Goal: Task Accomplishment & Management: Complete application form

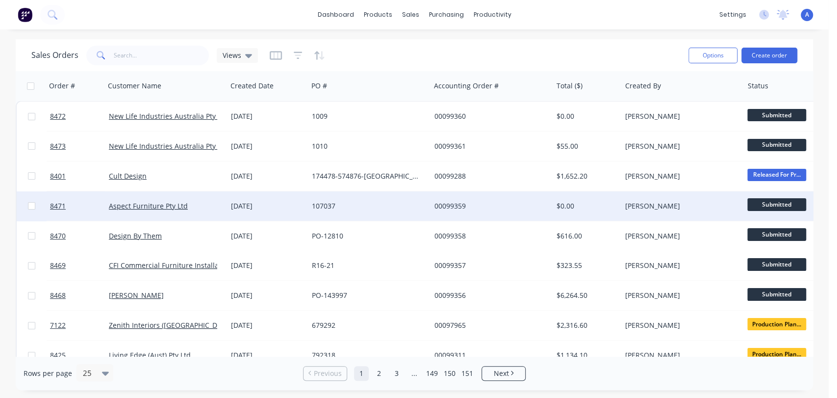
click at [329, 202] on div "107037" at bounding box center [366, 206] width 109 height 10
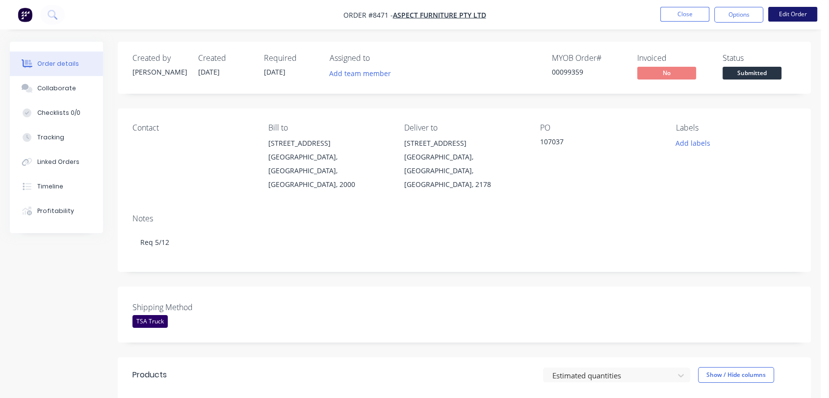
drag, startPoint x: 747, startPoint y: 44, endPoint x: 801, endPoint y: 10, distance: 64.1
click at [801, 10] on button "Edit Order" at bounding box center [792, 14] width 49 height 15
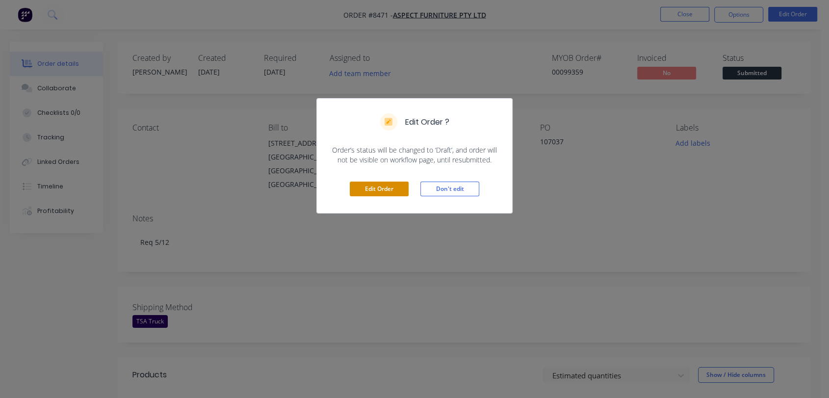
click at [368, 187] on button "Edit Order" at bounding box center [379, 188] width 59 height 15
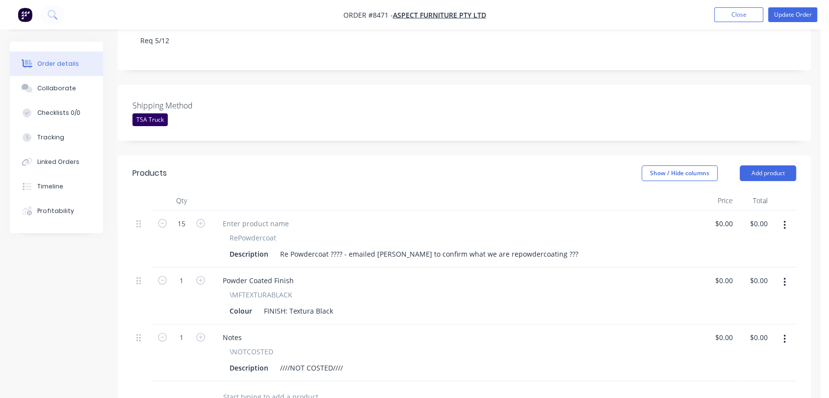
scroll to position [218, 0]
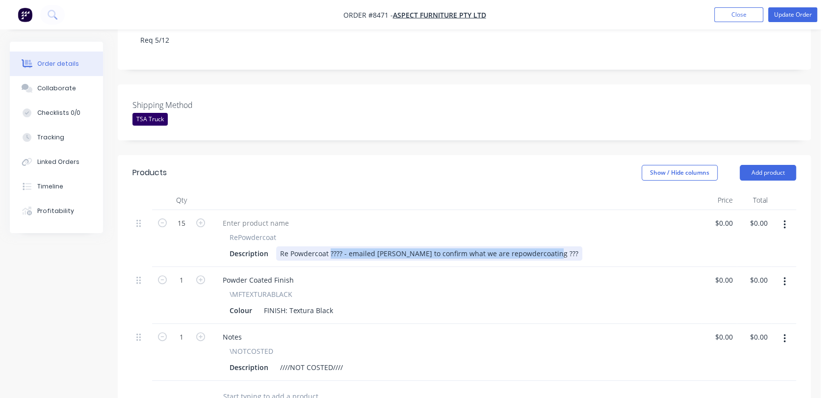
drag, startPoint x: 330, startPoint y: 226, endPoint x: 557, endPoint y: 221, distance: 227.6
click at [557, 246] on div "Description Re Powdercoat ???? - emailed [PERSON_NAME] to confirm what we are r…" at bounding box center [454, 253] width 457 height 14
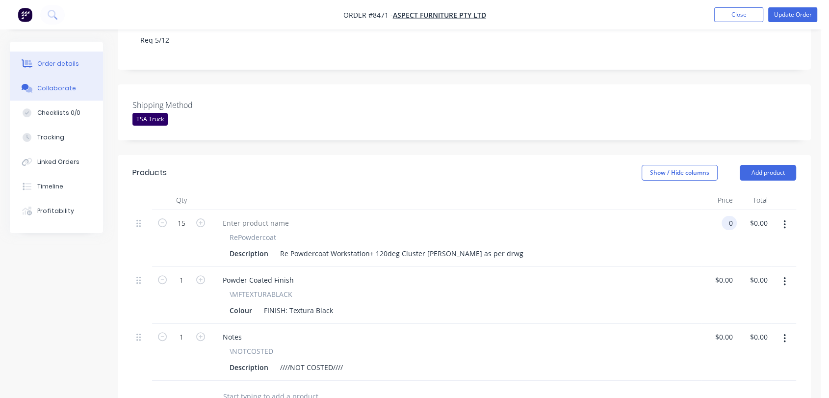
type input "$0.00"
click at [55, 83] on button "Collaborate" at bounding box center [56, 88] width 93 height 25
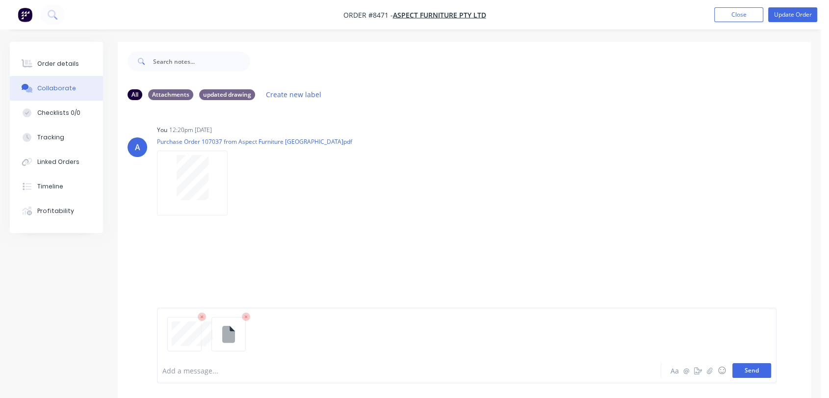
click at [753, 374] on button "Send" at bounding box center [751, 370] width 39 height 15
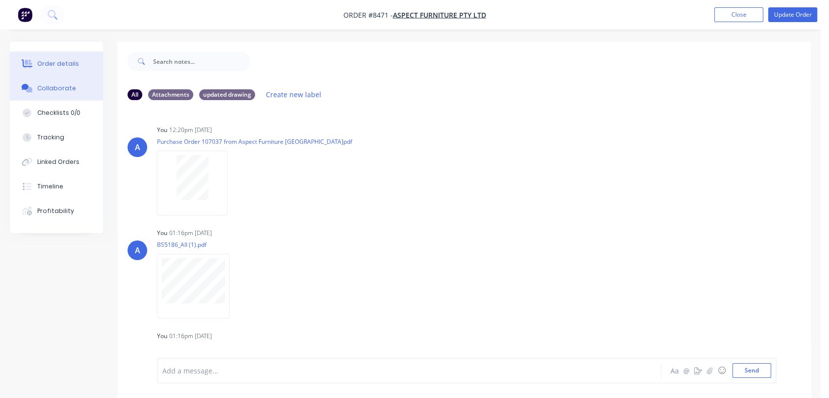
click at [74, 61] on div "Order details" at bounding box center [58, 63] width 42 height 9
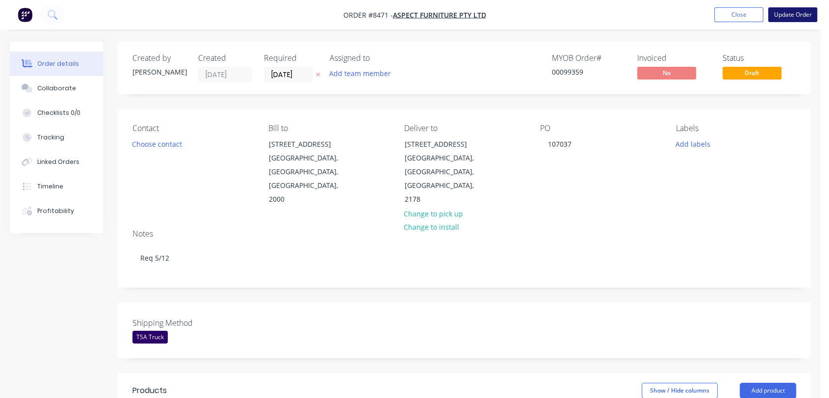
click at [788, 10] on button "Update Order" at bounding box center [792, 14] width 49 height 15
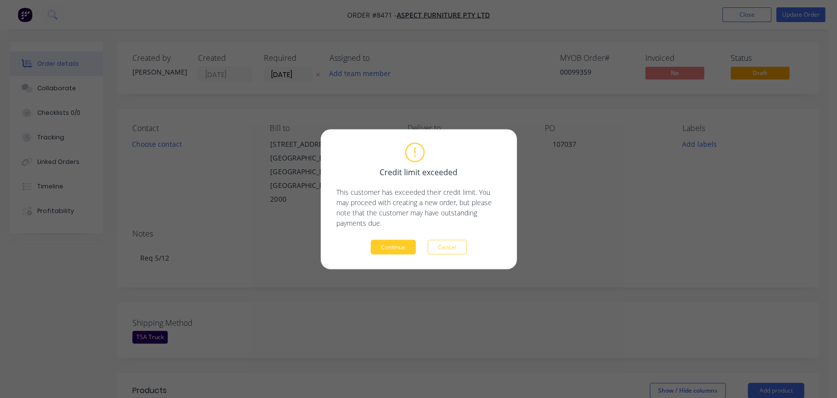
click at [388, 248] on button "Continue" at bounding box center [393, 246] width 45 height 15
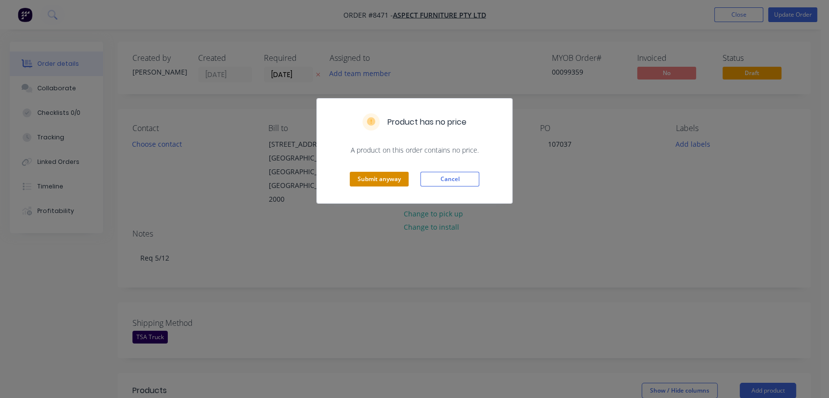
click at [388, 172] on button "Submit anyway" at bounding box center [379, 179] width 59 height 15
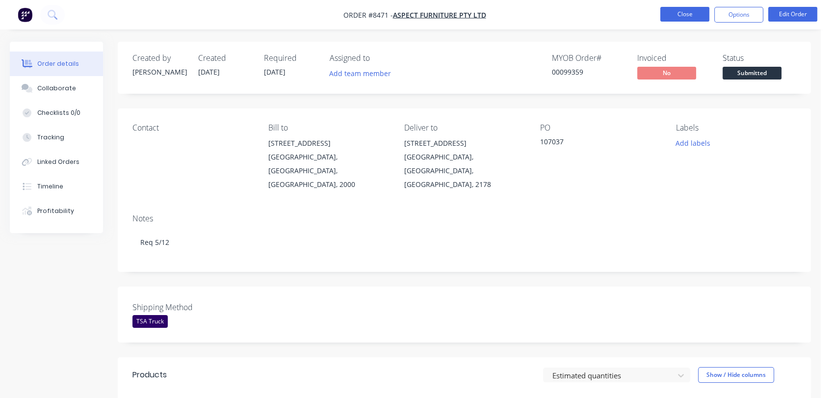
click at [675, 9] on button "Close" at bounding box center [684, 14] width 49 height 15
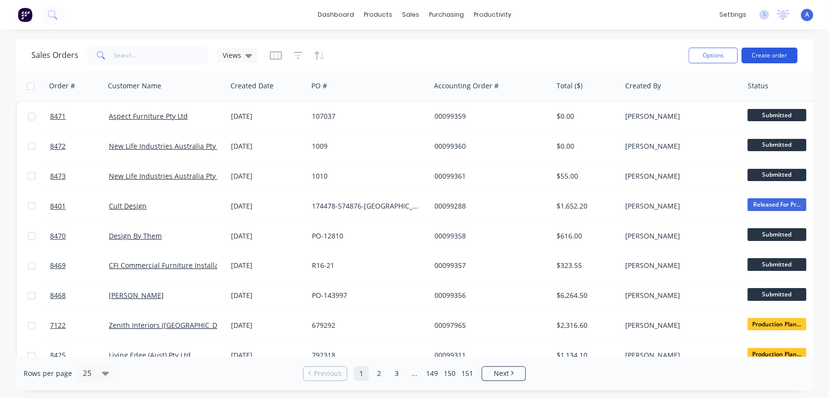
click at [773, 56] on button "Create order" at bounding box center [769, 56] width 56 height 16
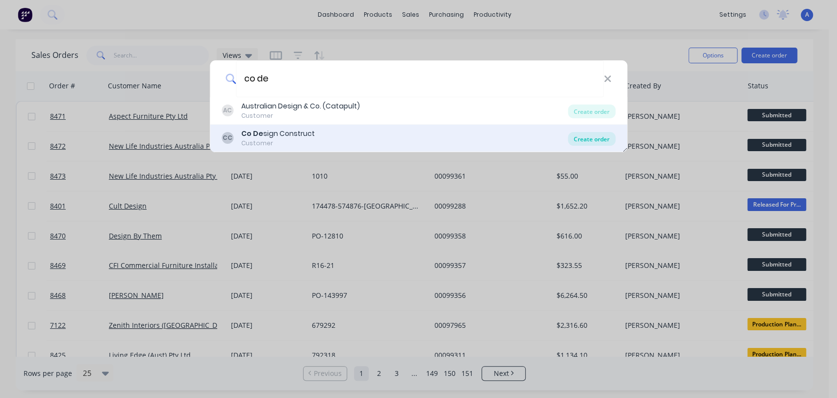
type input "co de"
click at [602, 136] on div "Create order" at bounding box center [592, 139] width 48 height 14
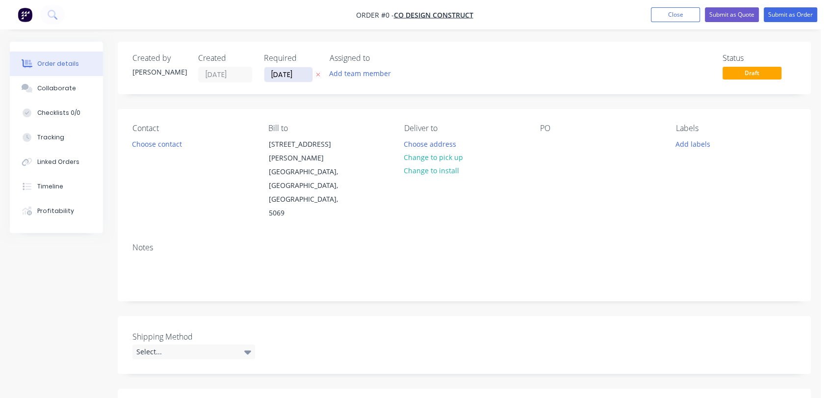
click at [309, 74] on input "[DATE]" at bounding box center [288, 74] width 48 height 15
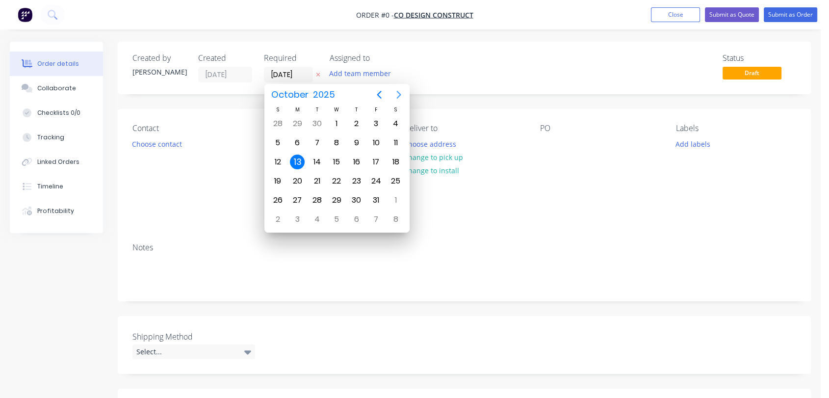
click at [397, 94] on icon "Next page" at bounding box center [399, 95] width 12 height 12
click at [336, 193] on div "31" at bounding box center [336, 200] width 15 height 15
type input "[DATE]"
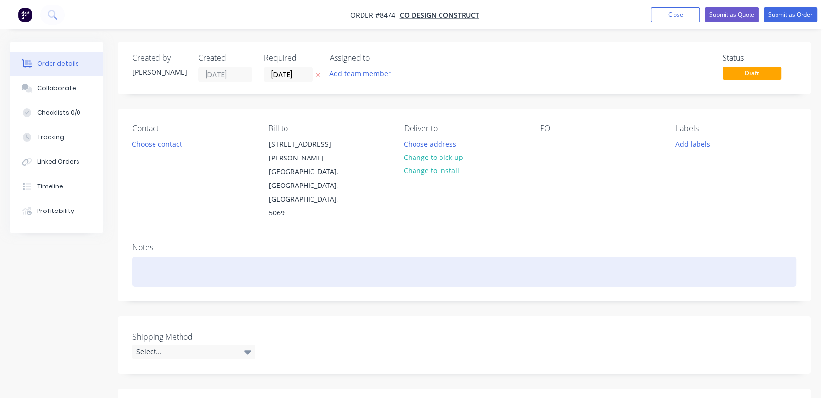
click at [156, 256] on div at bounding box center [464, 271] width 664 height 30
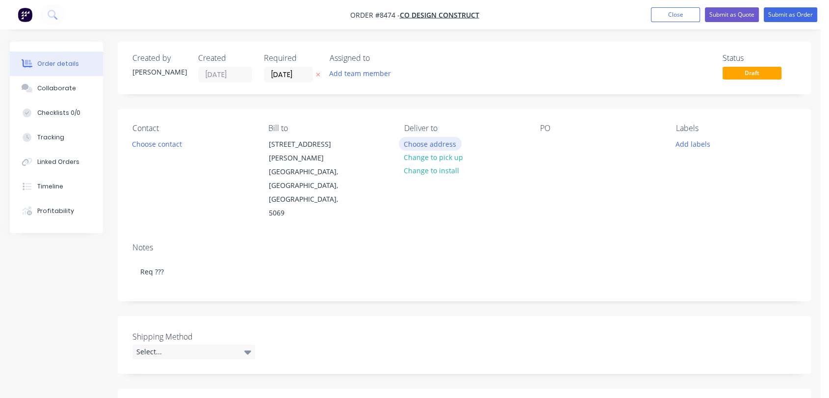
click at [425, 145] on button "Choose address" at bounding box center [430, 143] width 63 height 13
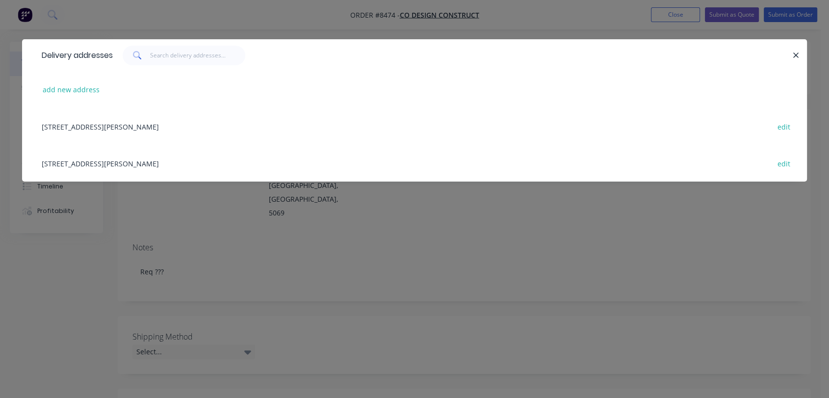
drag, startPoint x: 141, startPoint y: 163, endPoint x: 498, endPoint y: 178, distance: 357.3
click at [147, 161] on div "[STREET_ADDRESS][PERSON_NAME] edit" at bounding box center [414, 163] width 755 height 37
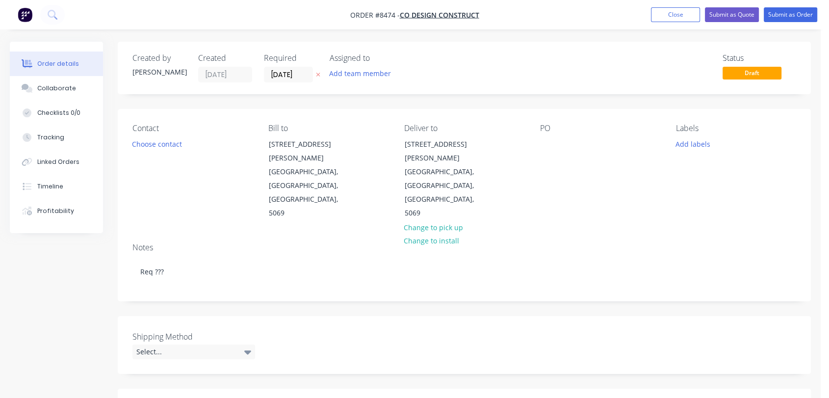
click at [536, 146] on div "Contact Choose contact Bill to [STREET_ADDRESS][PERSON_NAME] Deliver to [STREET…" at bounding box center [464, 172] width 693 height 126
click at [541, 144] on div at bounding box center [548, 144] width 16 height 14
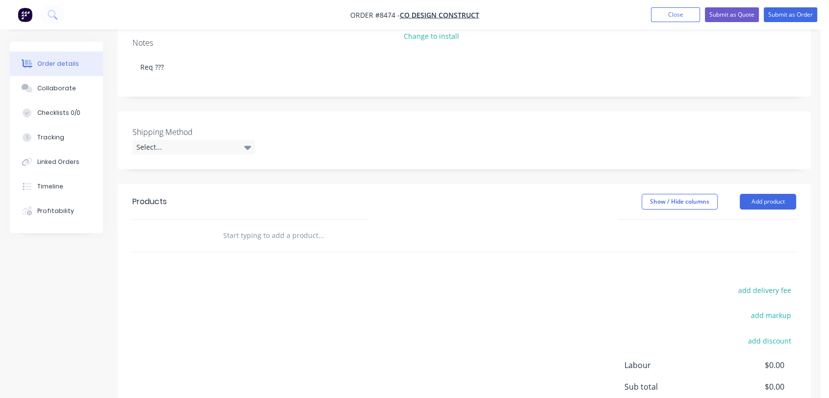
scroll to position [218, 0]
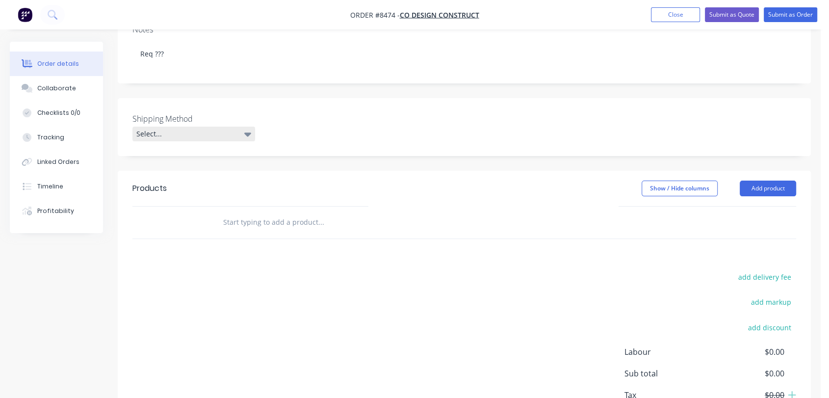
click at [168, 127] on div "Select..." at bounding box center [193, 134] width 123 height 15
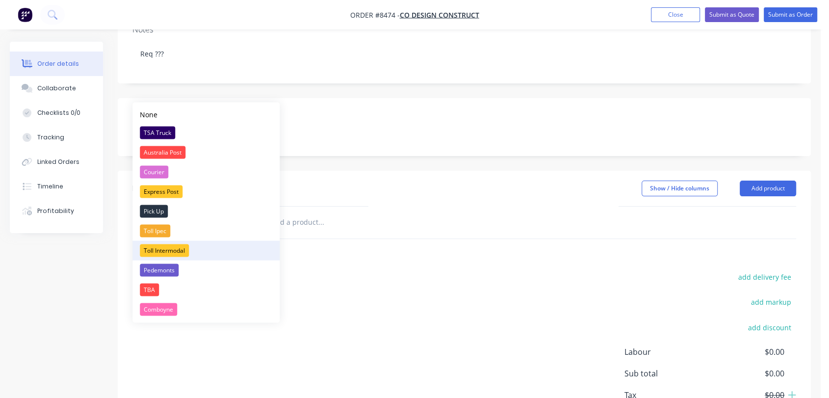
click at [184, 248] on div "Toll Intermodal" at bounding box center [164, 250] width 49 height 13
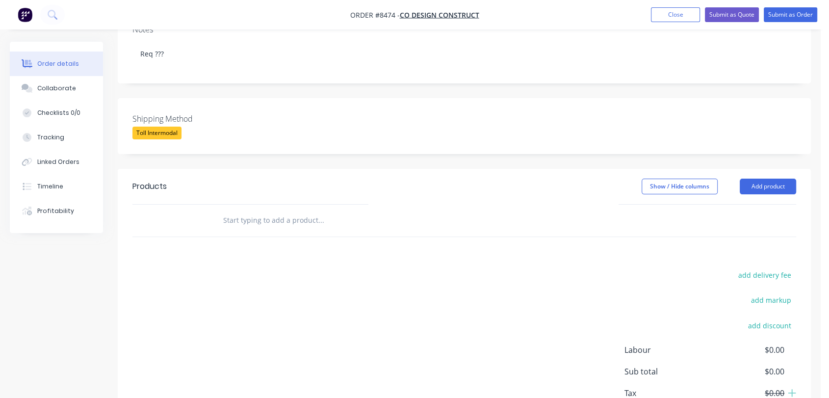
click at [295, 210] on input "text" at bounding box center [321, 220] width 196 height 20
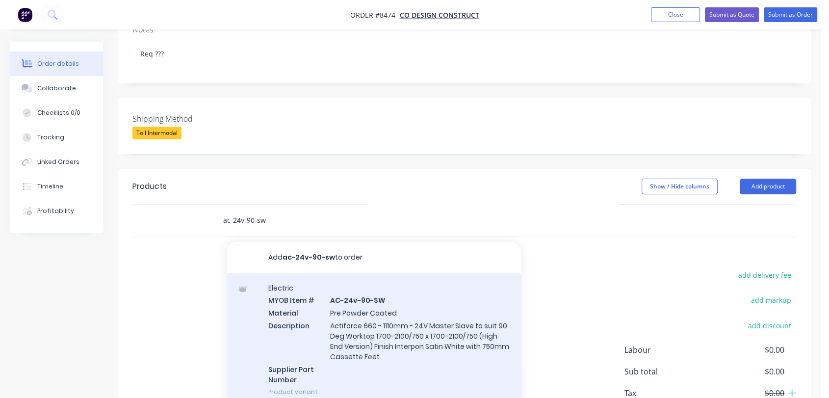
type input "ac-24v-90-sw"
click at [397, 293] on div "Electric MYOB Item # AC-24v-90-SW Material Pre Powder Coated Description Actifo…" at bounding box center [374, 339] width 294 height 133
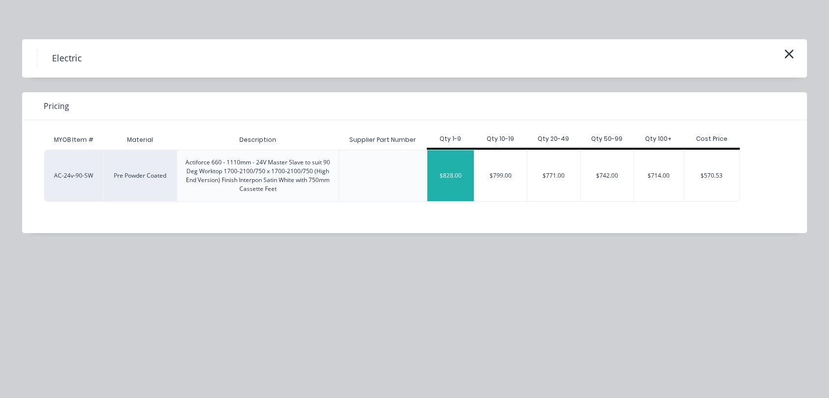
click at [460, 165] on div "$828.00" at bounding box center [450, 175] width 47 height 51
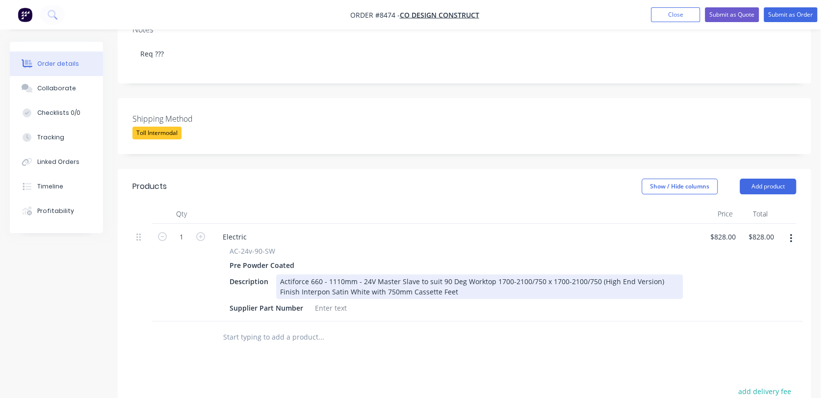
click at [456, 274] on div "Actiforce 660 - 1110mm - 24V Master Slave to suit 90 Deg Worktop 1700-2100/750 …" at bounding box center [479, 286] width 407 height 25
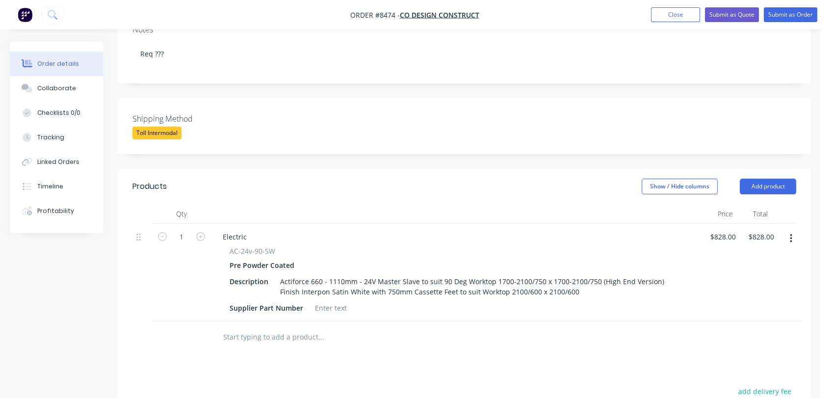
click at [273, 327] on input "text" at bounding box center [321, 337] width 196 height 20
type input "notc"
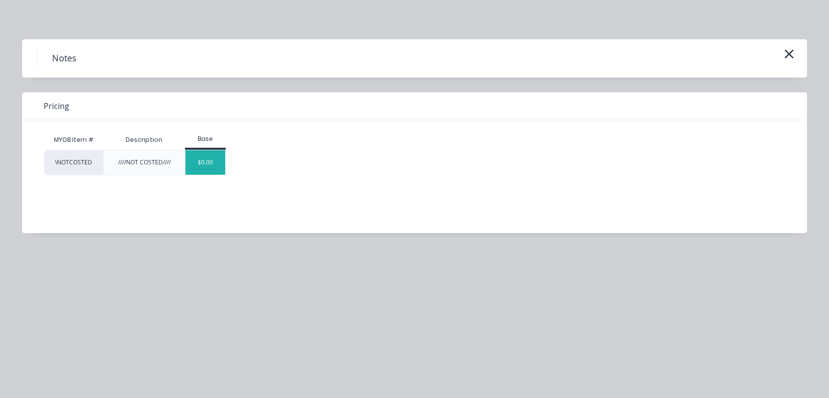
click at [206, 157] on div "$0.00" at bounding box center [205, 162] width 40 height 25
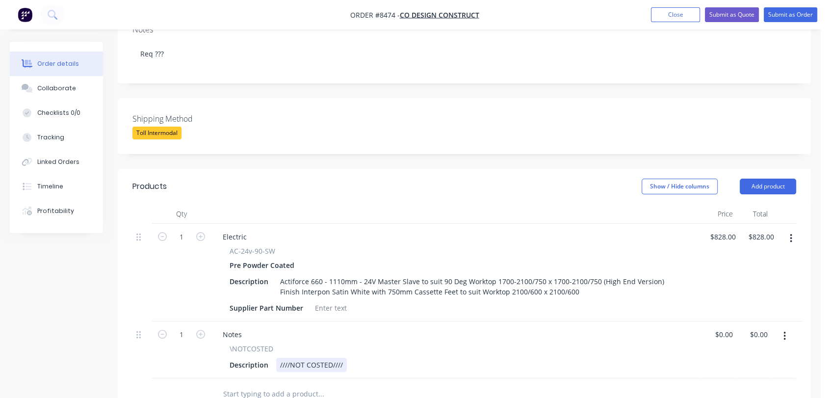
click at [345, 358] on div "////NOT COSTED////" at bounding box center [311, 365] width 71 height 14
type input "$0.00"
click at [70, 89] on div "Collaborate" at bounding box center [56, 88] width 39 height 9
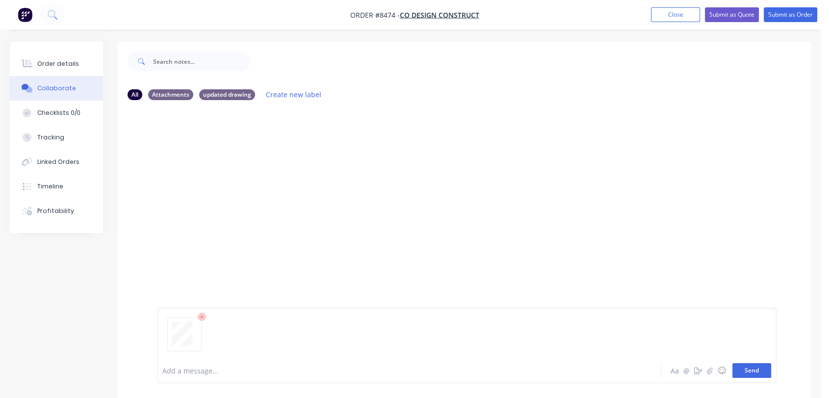
click at [753, 366] on button "Send" at bounding box center [751, 370] width 39 height 15
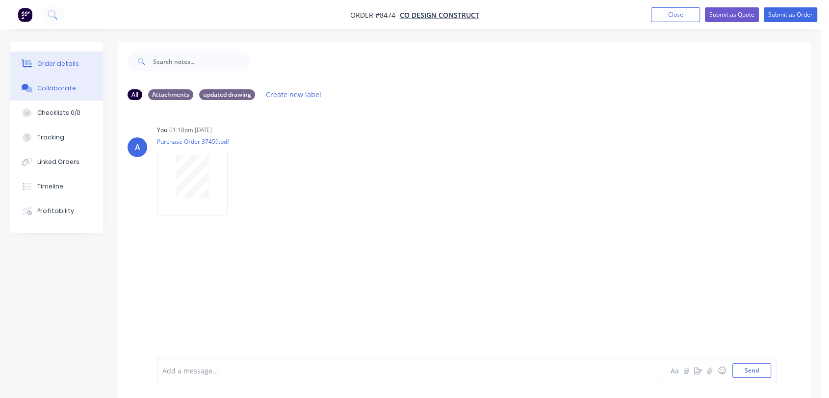
click at [63, 64] on div "Order details" at bounding box center [58, 63] width 42 height 9
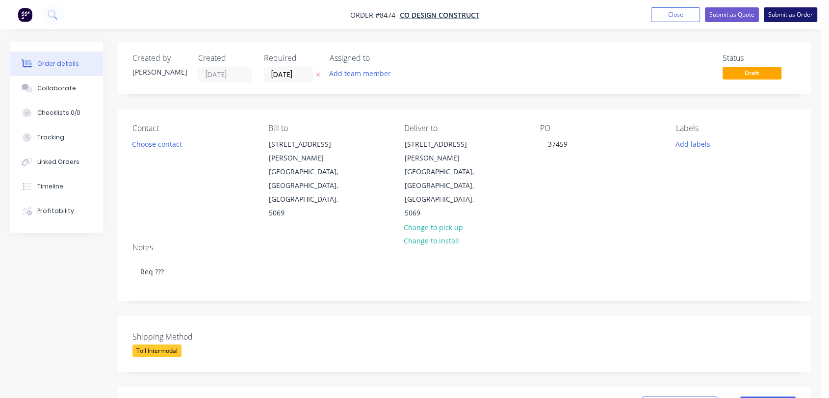
click at [782, 14] on button "Submit as Order" at bounding box center [790, 14] width 53 height 15
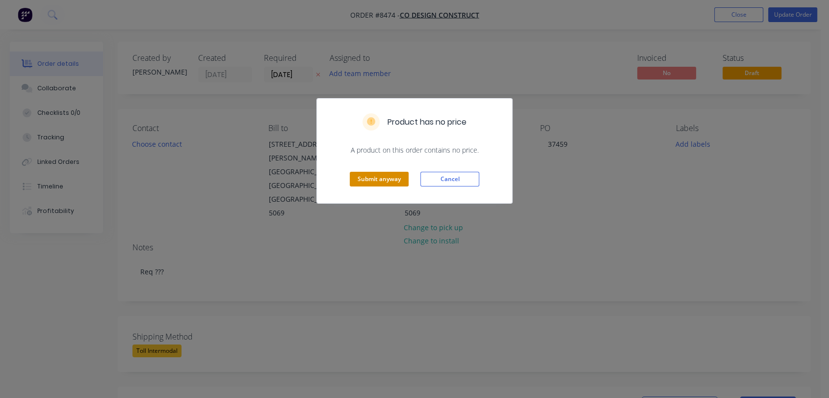
click at [382, 178] on button "Submit anyway" at bounding box center [379, 179] width 59 height 15
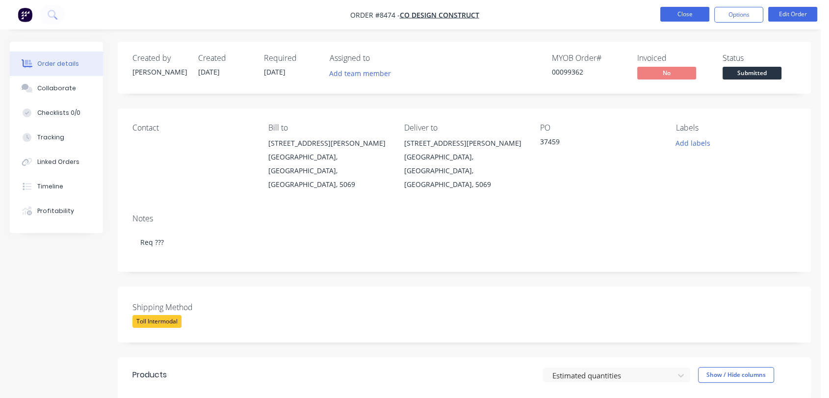
click at [690, 13] on button "Close" at bounding box center [684, 14] width 49 height 15
